Goal: Task Accomplishment & Management: Use online tool/utility

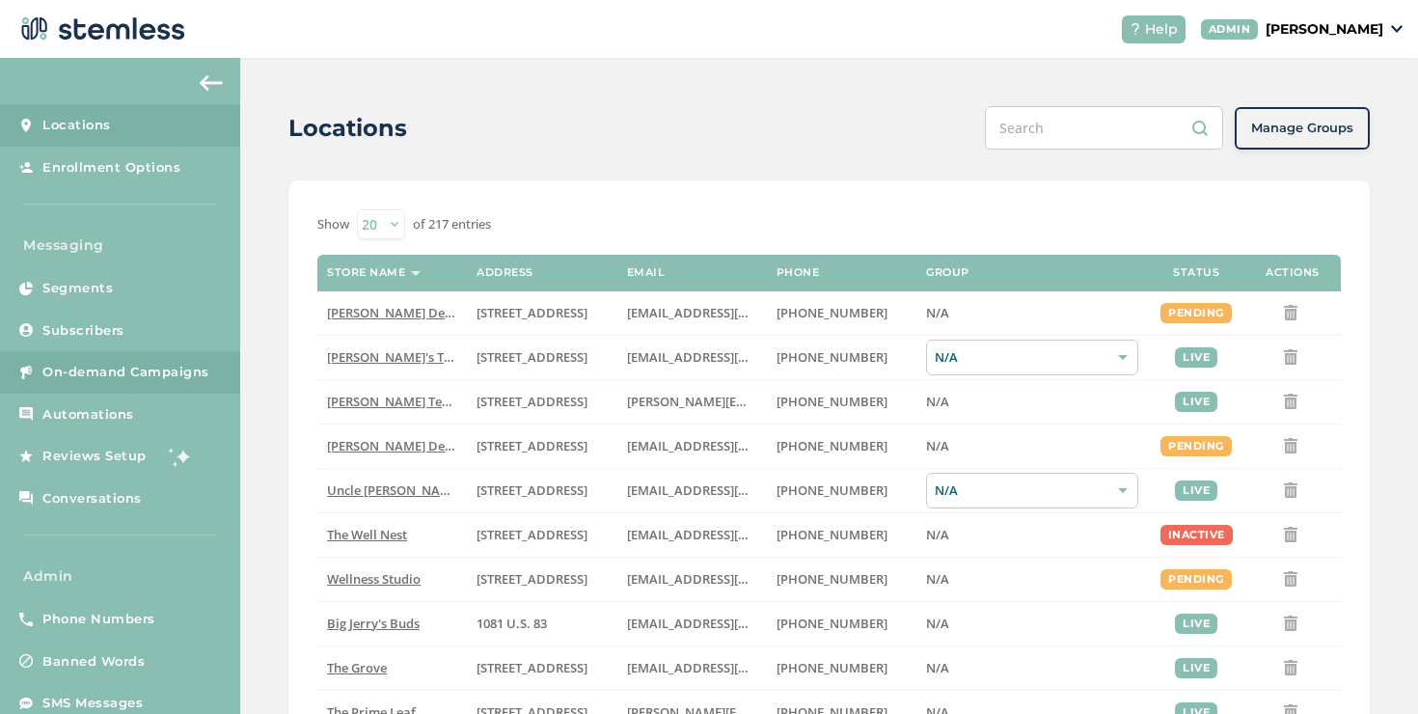
click at [141, 383] on link "On-demand Campaigns" at bounding box center [120, 372] width 240 height 42
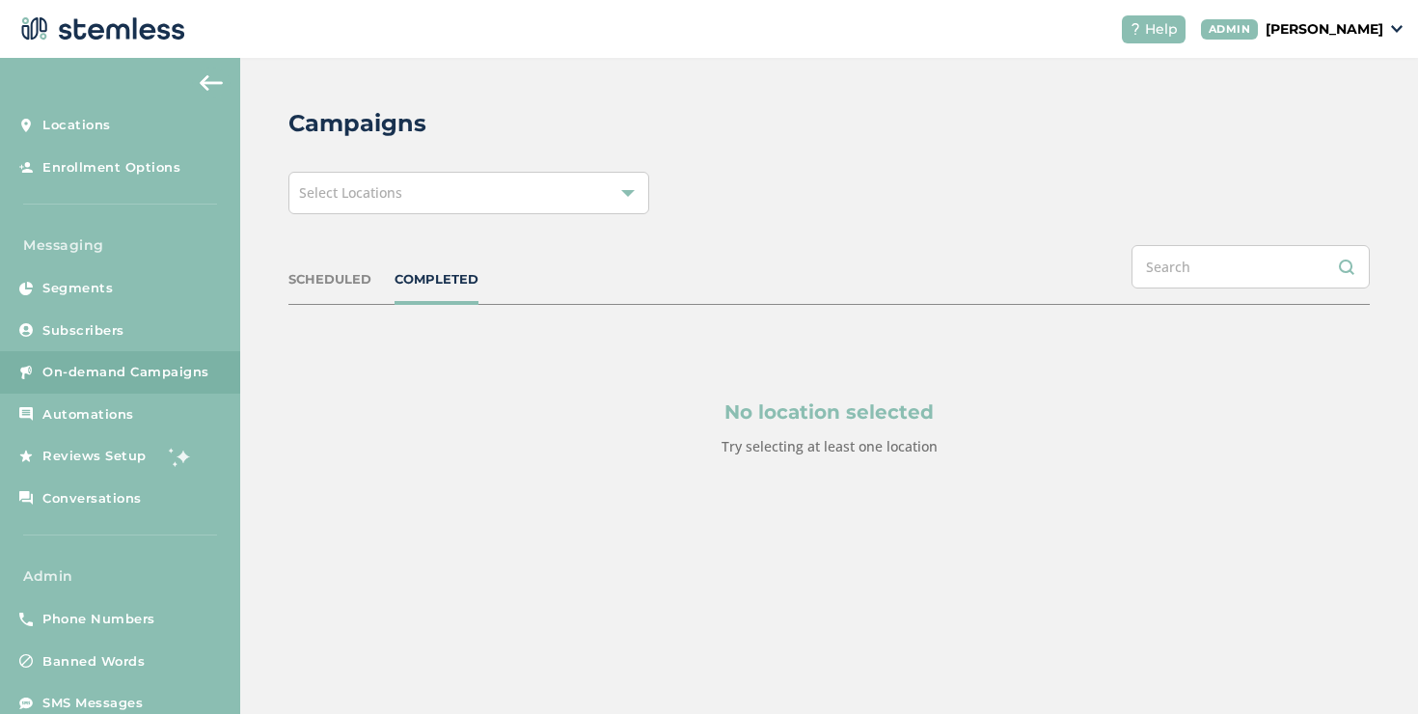
click at [493, 188] on div "Select Locations" at bounding box center [468, 193] width 361 height 42
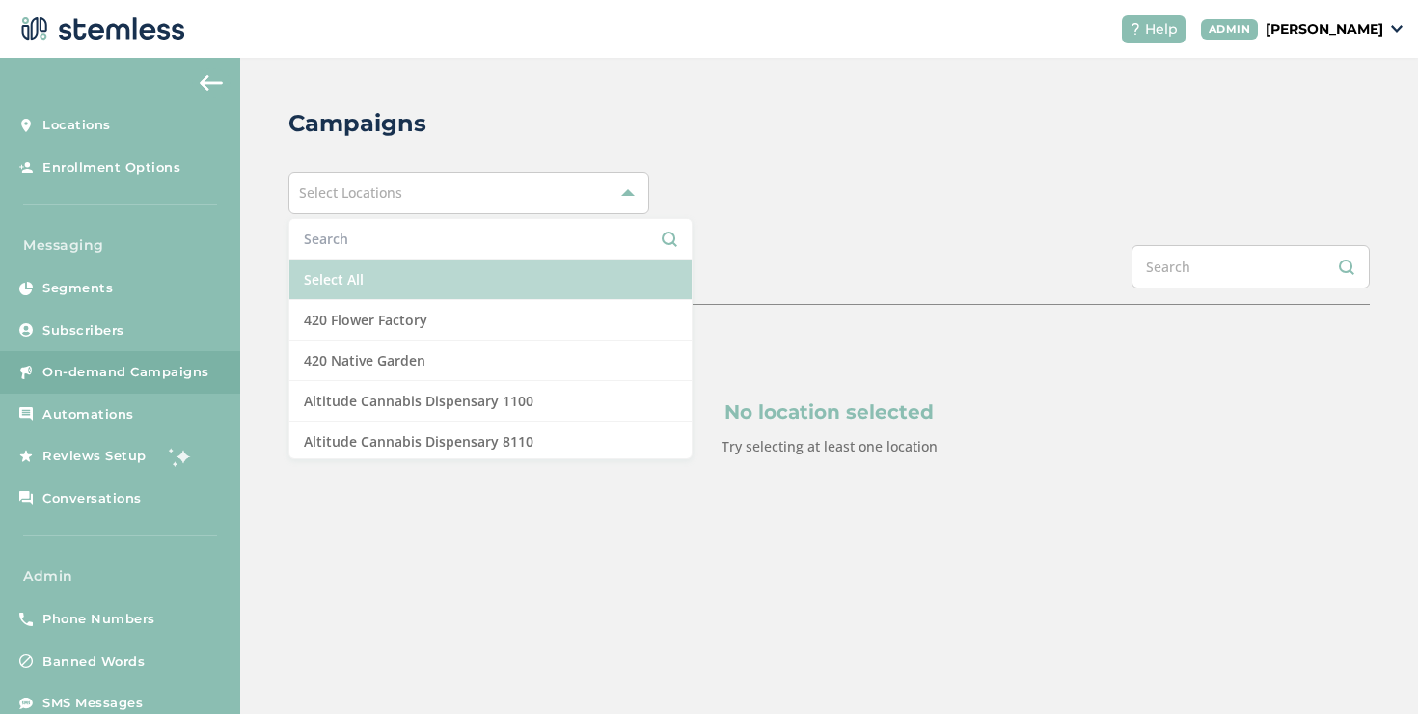
click at [373, 291] on li "Select All" at bounding box center [490, 279] width 402 height 41
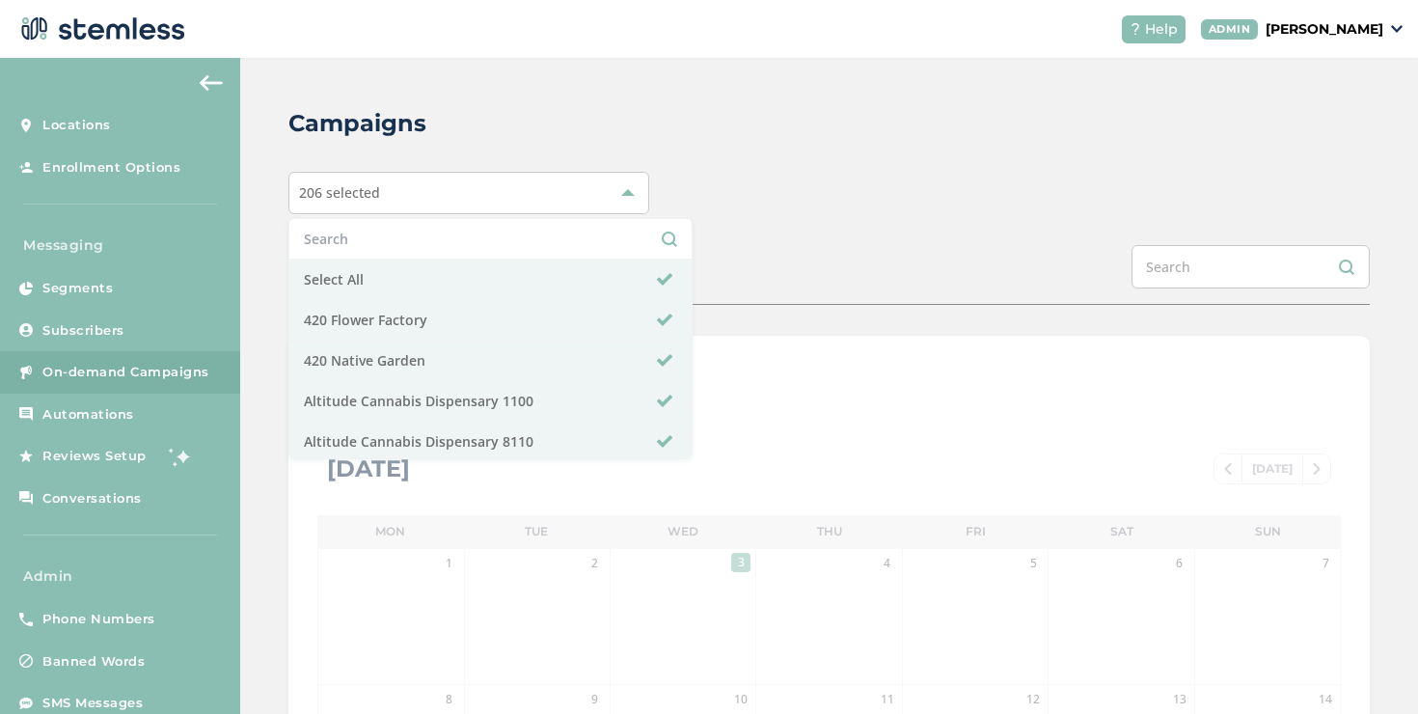
click at [791, 232] on div "Campaigns 206 selected Select All 420 Flower Factory 420 Native Garden Altitude…" at bounding box center [828, 682] width 1177 height 1248
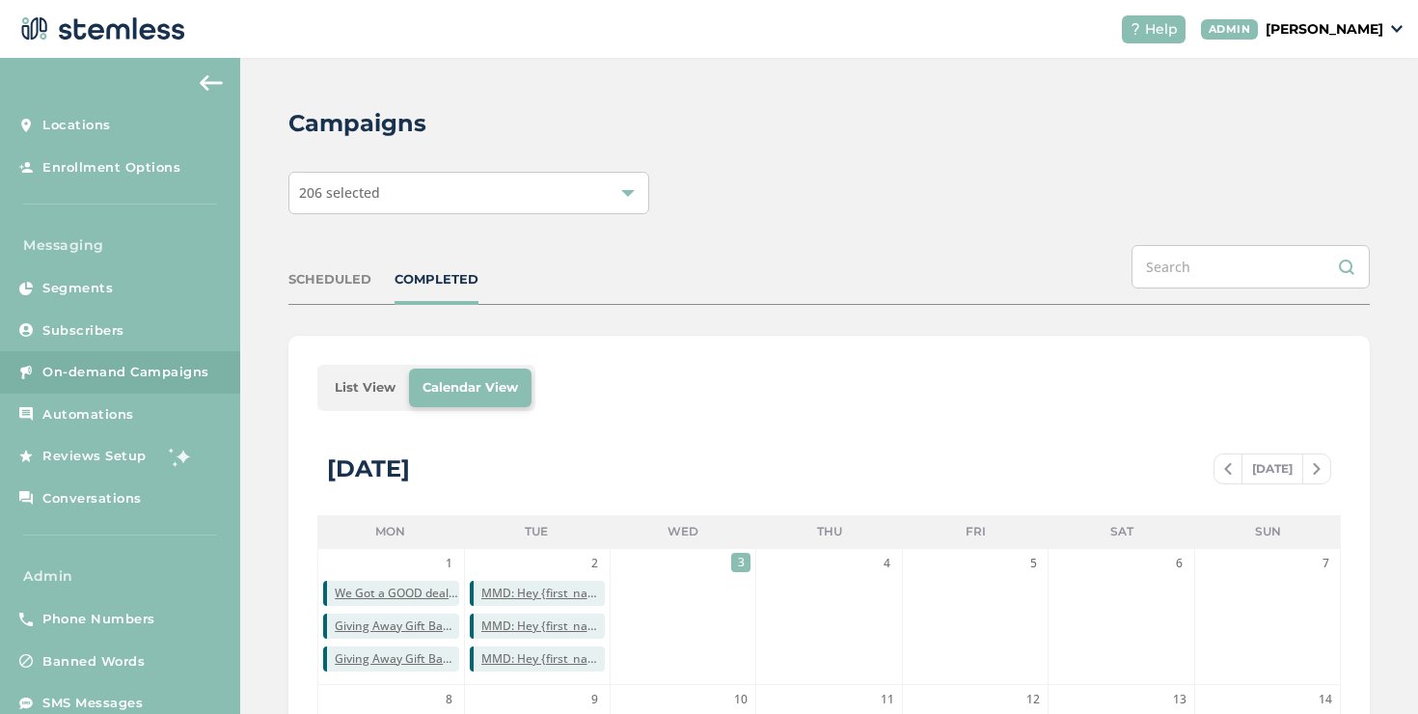
click at [365, 382] on li "List View" at bounding box center [365, 387] width 88 height 39
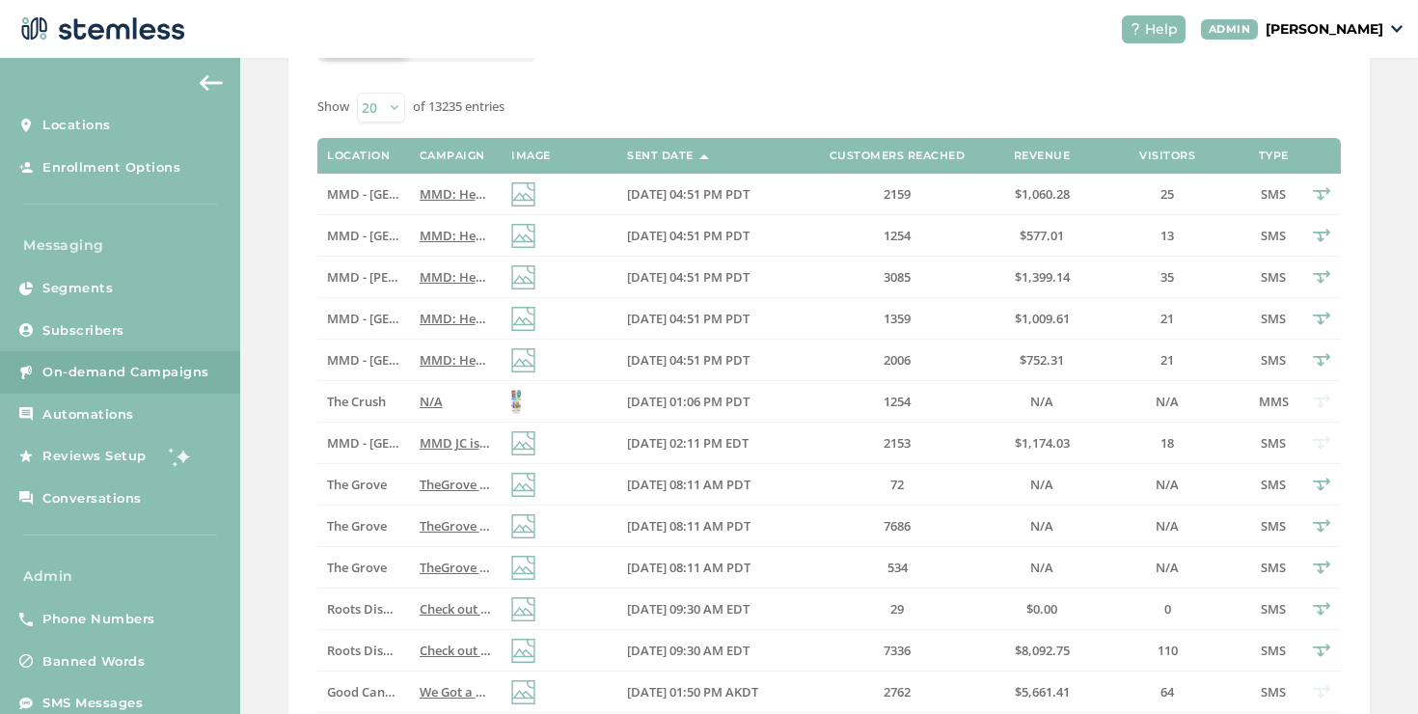
scroll to position [378, 0]
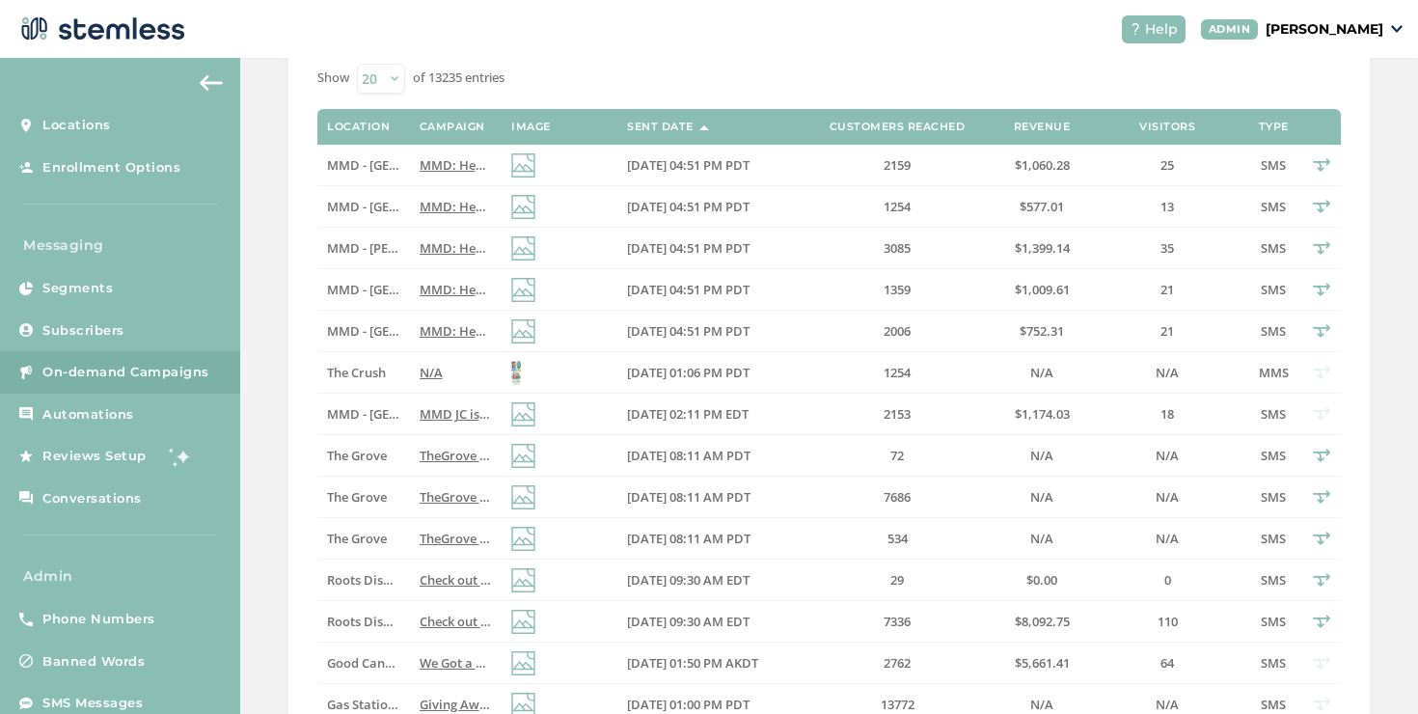
click at [1265, 25] on p "[PERSON_NAME]" at bounding box center [1324, 29] width 118 height 20
click at [1281, 139] on ul "Go to Website Profile Impersonate Logout" at bounding box center [1334, 121] width 118 height 148
click at [1265, 34] on p "[PERSON_NAME]" at bounding box center [1324, 29] width 118 height 20
click at [1298, 138] on span "Impersonate" at bounding box center [1333, 138] width 95 height 19
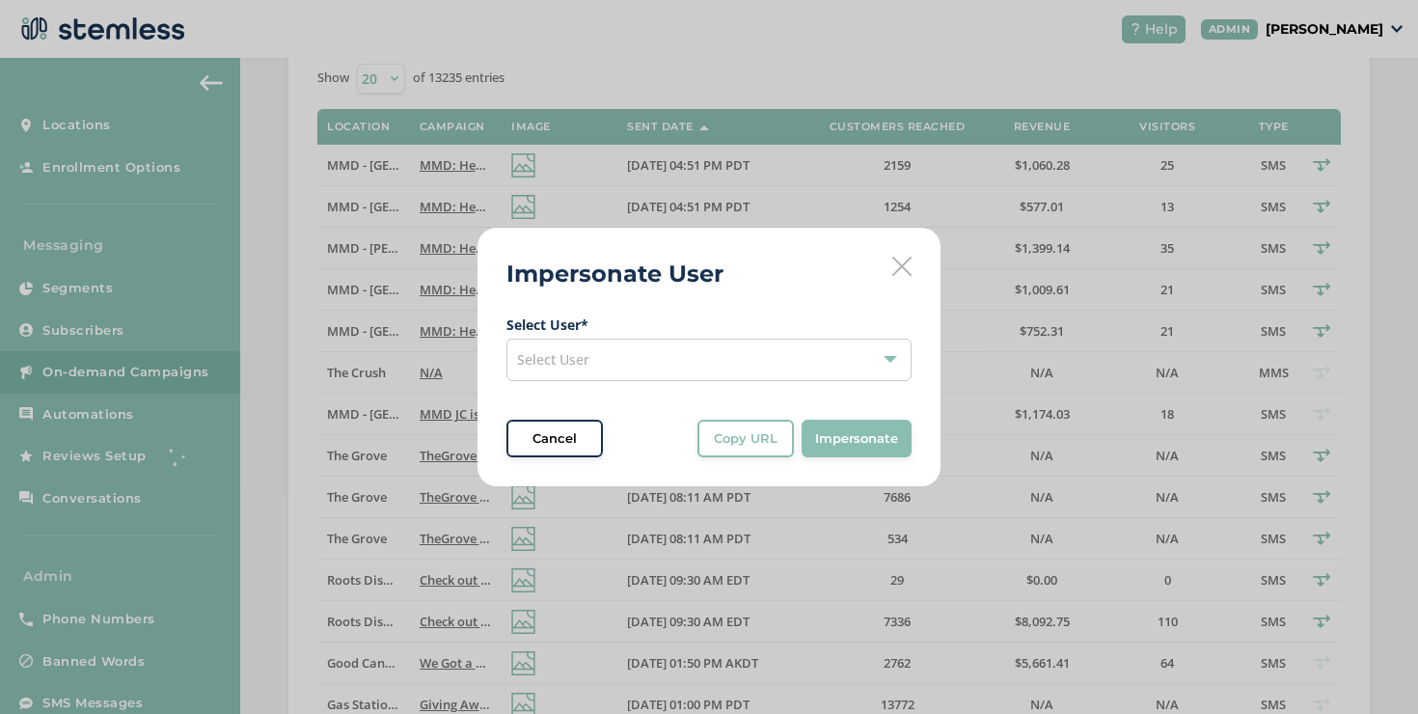
click at [816, 335] on span "Select User * Select User" at bounding box center [708, 347] width 405 height 67
click at [805, 349] on div "Select User" at bounding box center [708, 359] width 405 height 42
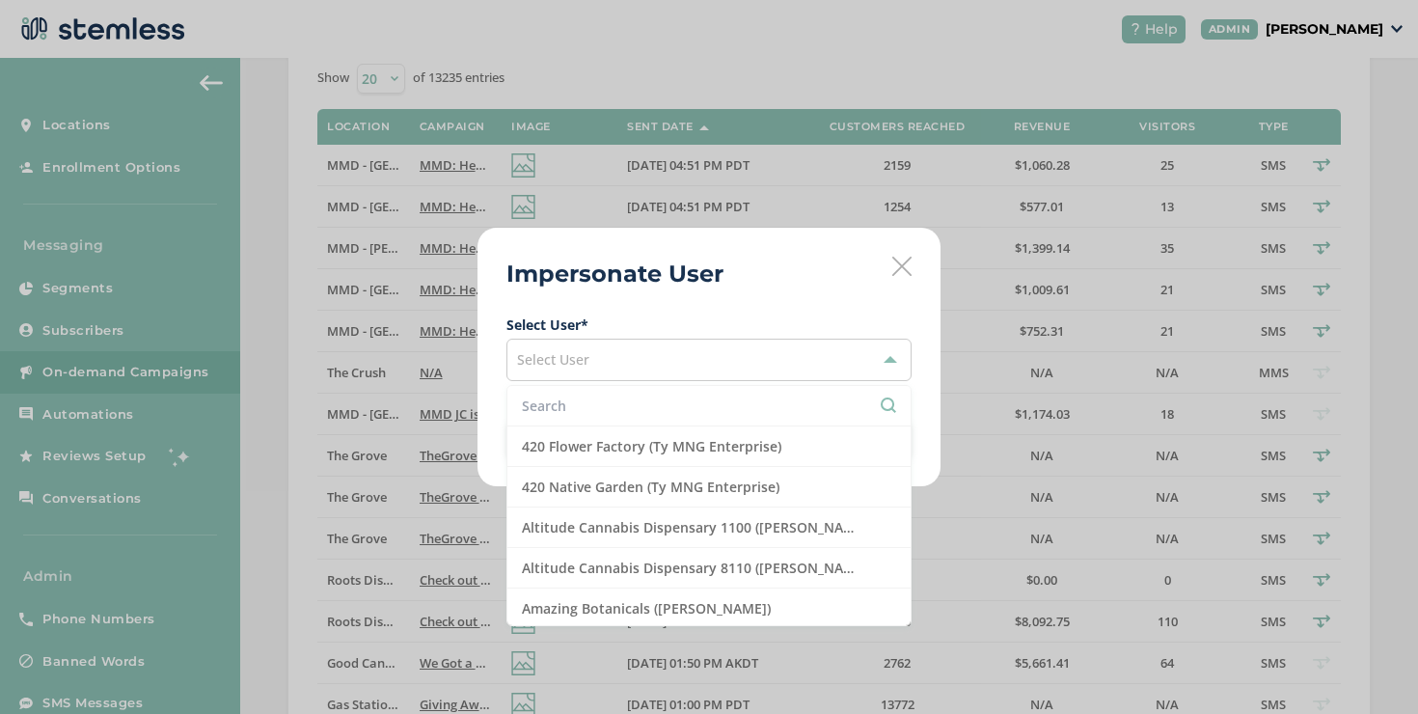
click at [684, 399] on input "text" at bounding box center [709, 405] width 374 height 20
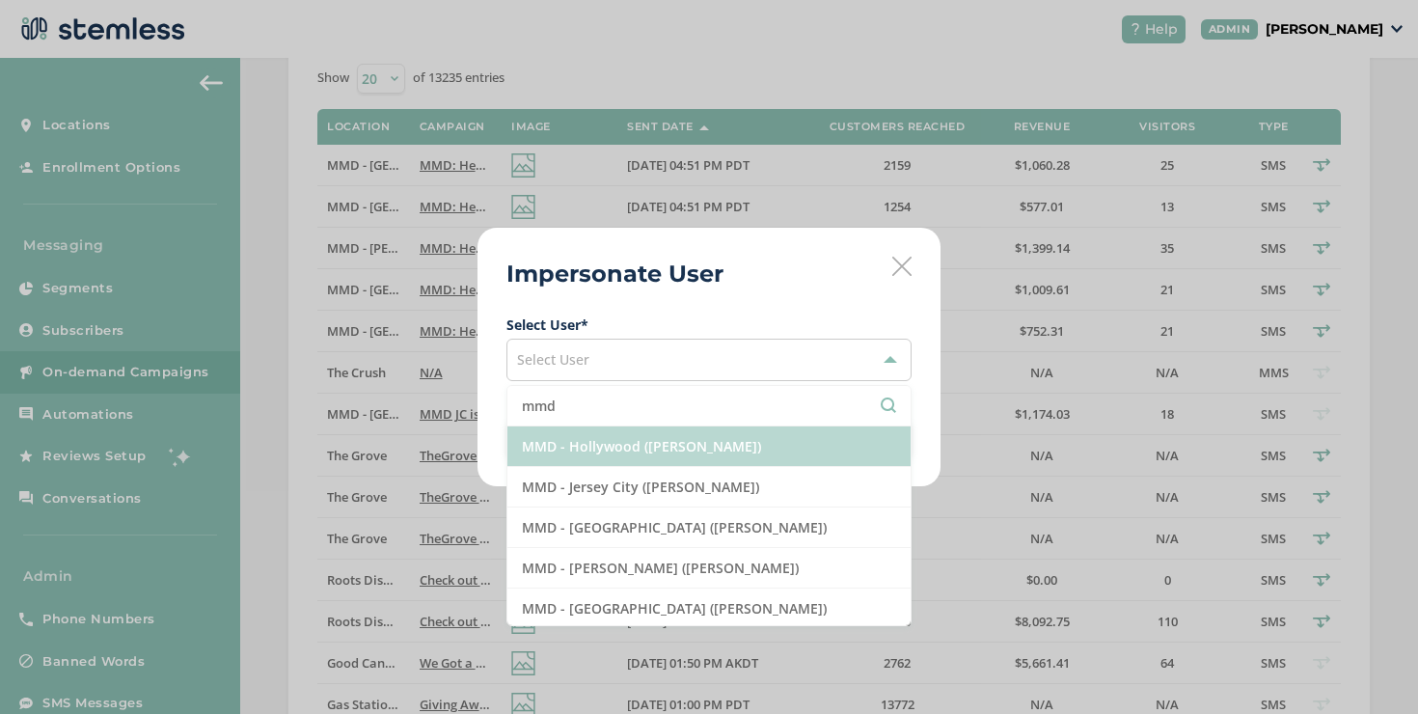
type input "mmd"
click at [613, 450] on li "MMD - Hollywood ([PERSON_NAME])" at bounding box center [708, 446] width 403 height 41
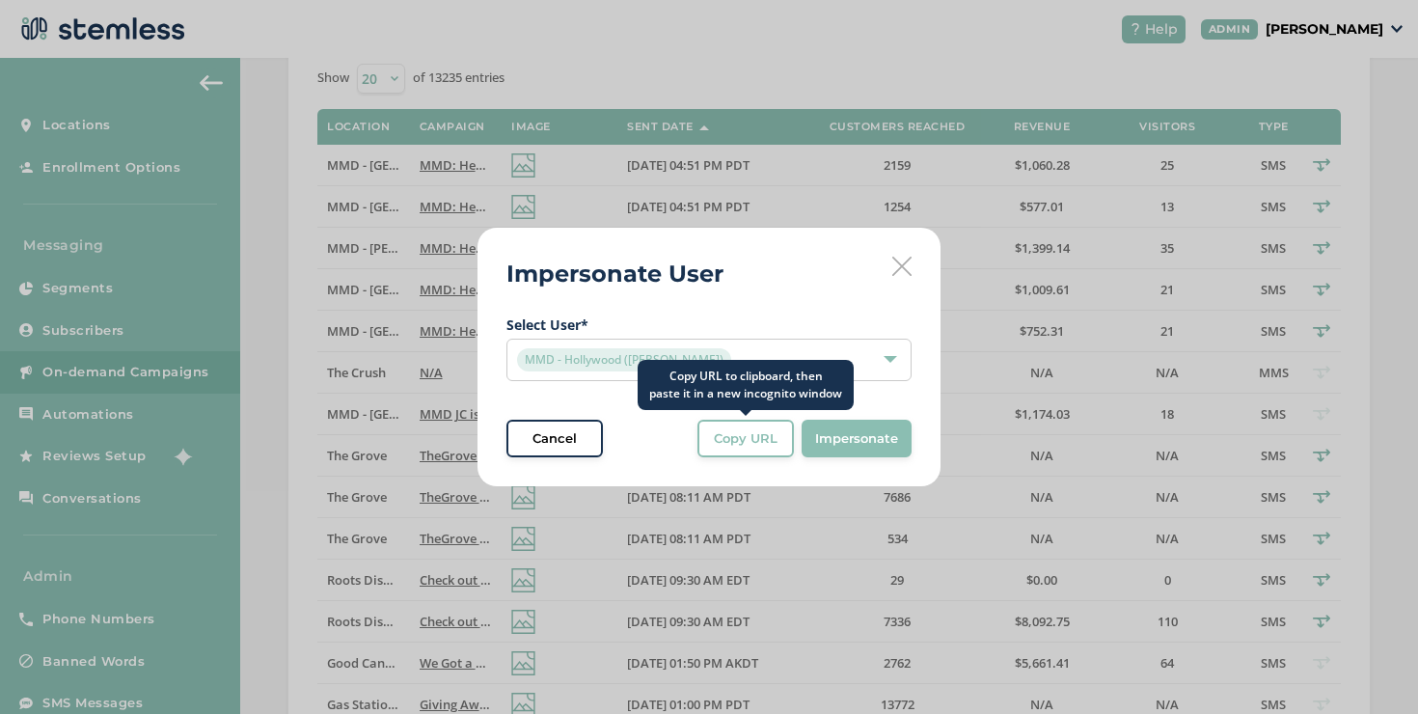
click at [714, 449] on button "Copy URL" at bounding box center [745, 438] width 96 height 39
